Goal: Go to known website: Go to known website

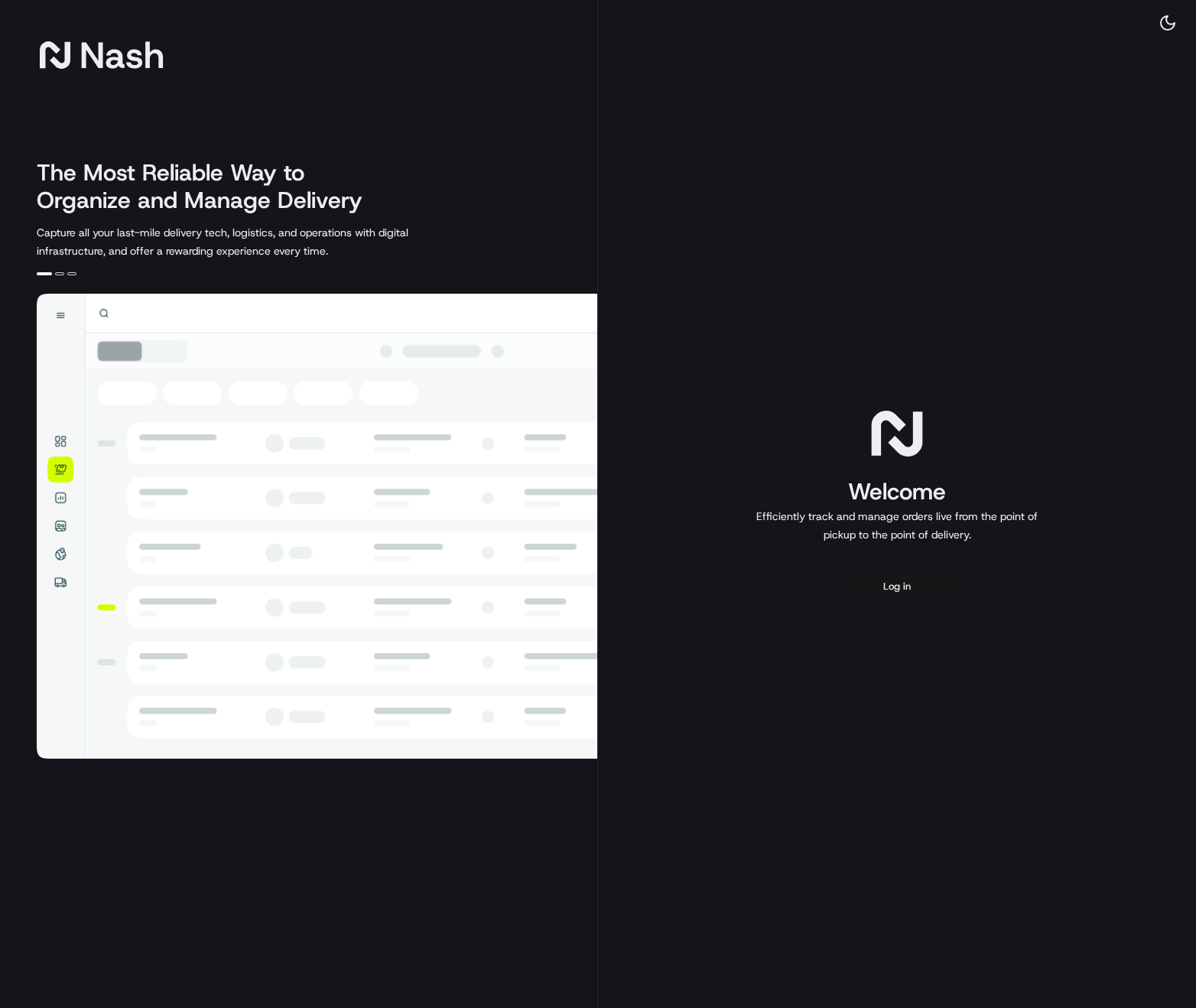
click at [904, 570] on button "Log in" at bounding box center [896, 586] width 123 height 36
